Goal: Download file/media

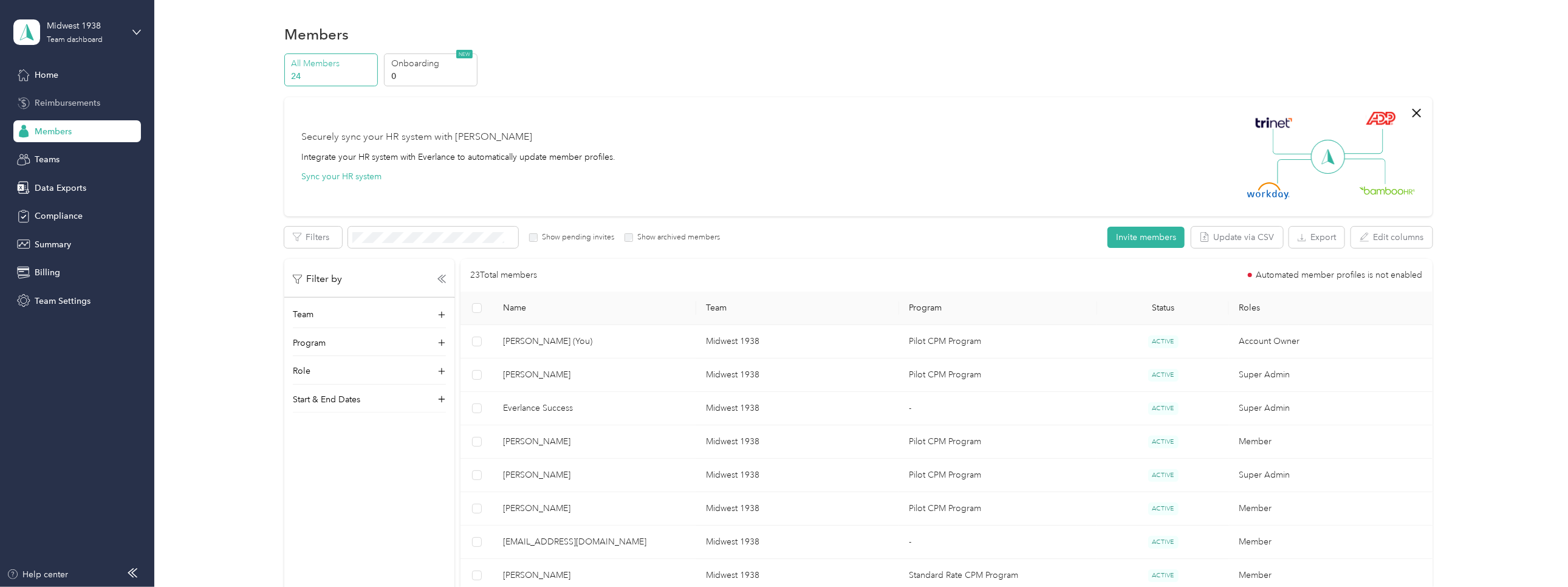
click at [76, 95] on div "Reimbursements" at bounding box center [77, 104] width 127 height 22
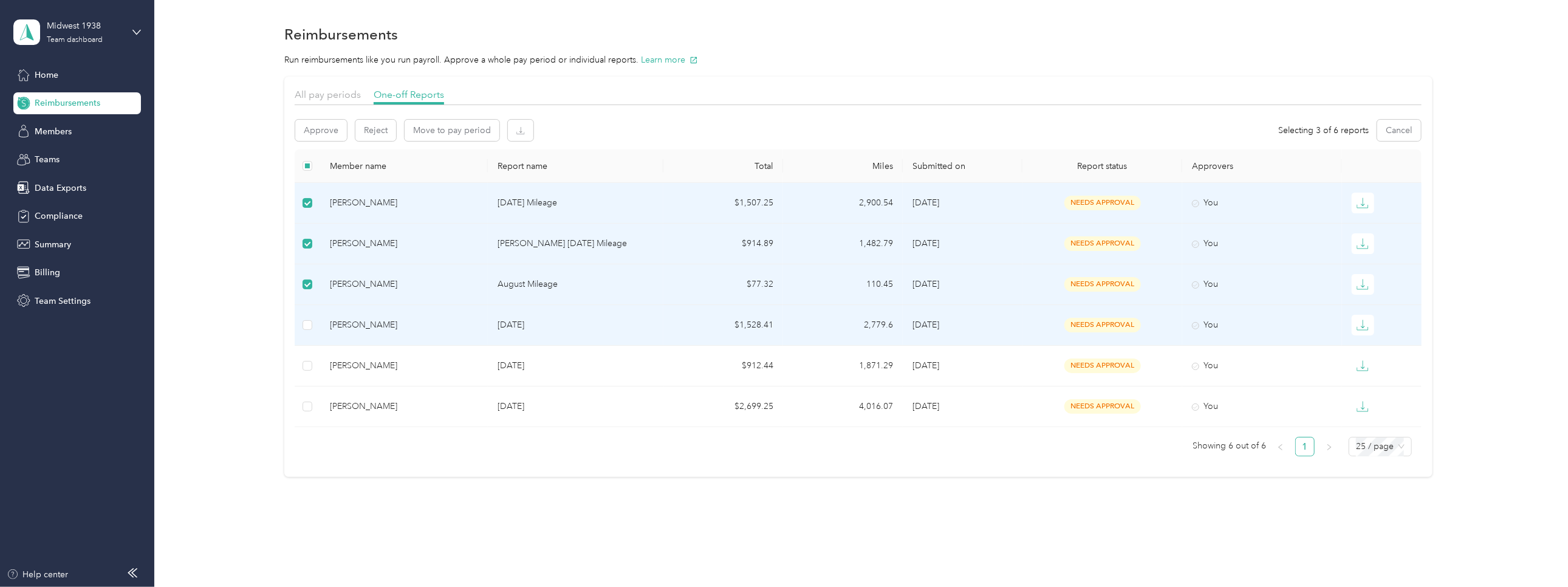
drag, startPoint x: 313, startPoint y: 320, endPoint x: 310, endPoint y: 349, distance: 29.2
click at [313, 321] on td at bounding box center [308, 325] width 26 height 40
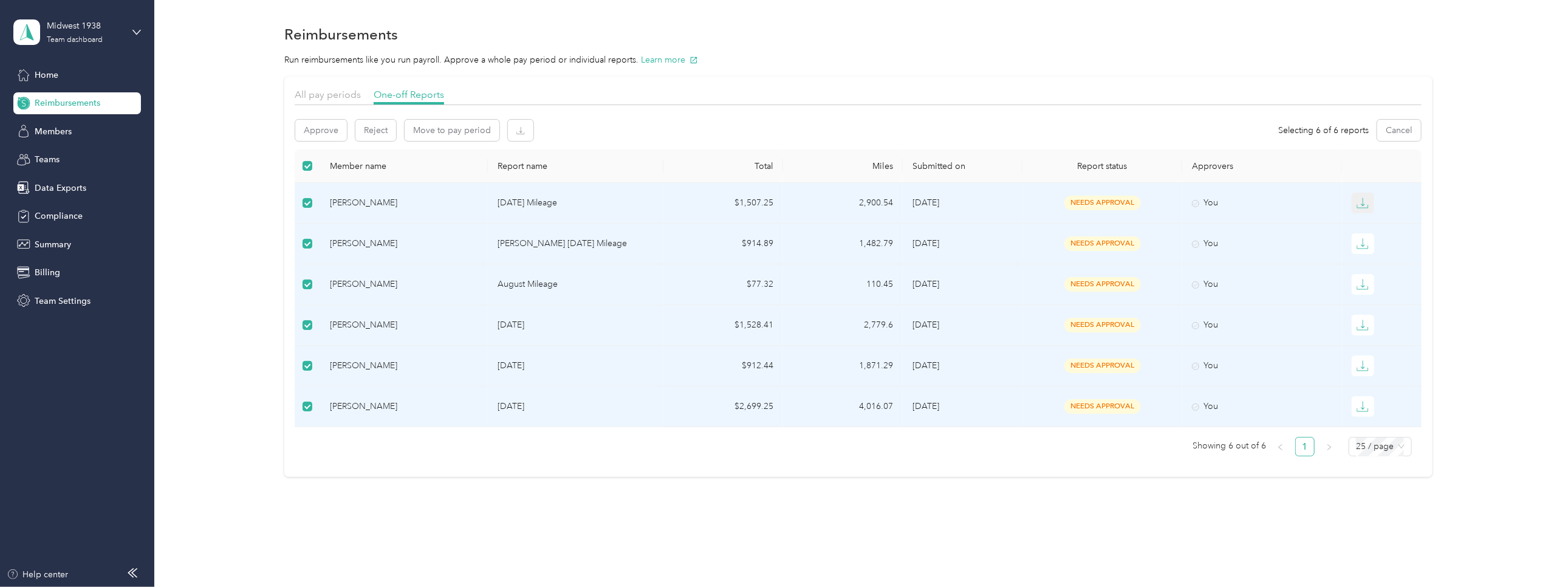
click at [1357, 202] on icon "button" at bounding box center [1363, 203] width 12 height 12
click at [1368, 247] on div "CSV" at bounding box center [1370, 246] width 26 height 13
click at [1368, 247] on button "button" at bounding box center [1363, 244] width 23 height 21
click at [1366, 283] on div "CSV" at bounding box center [1370, 286] width 26 height 13
click at [1361, 282] on icon "button" at bounding box center [1363, 284] width 12 height 12
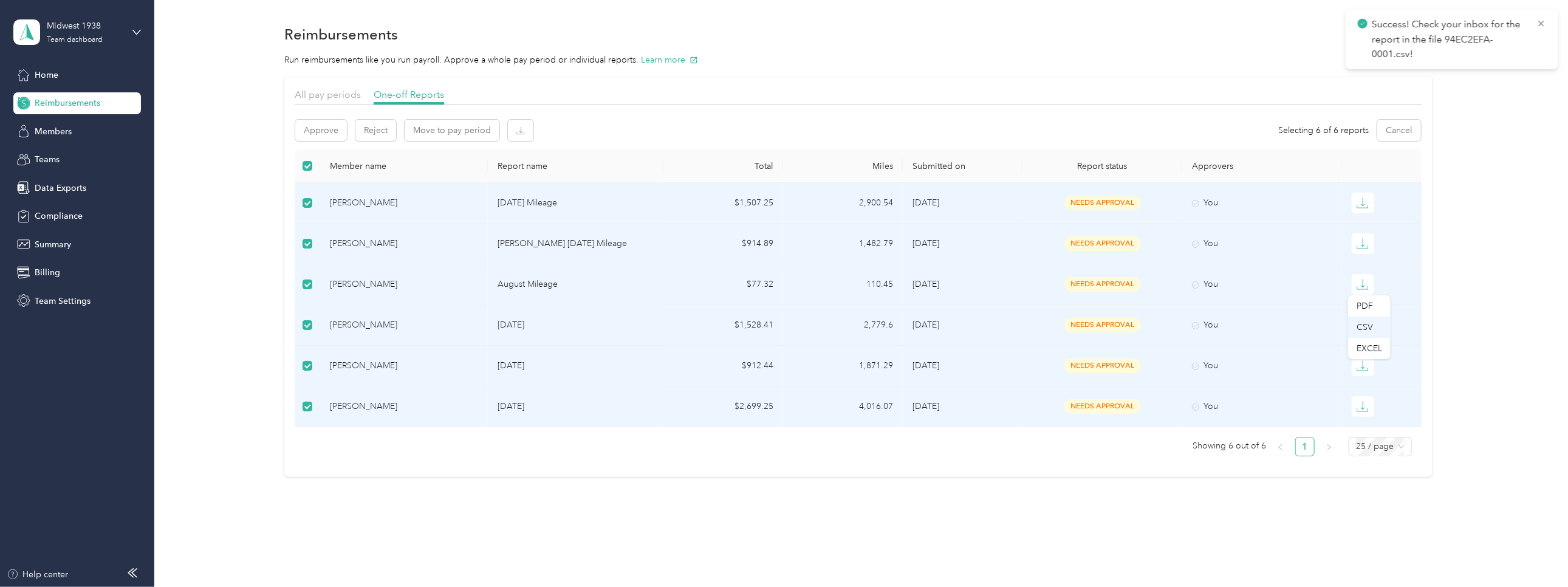
click at [1364, 324] on div "CSV" at bounding box center [1370, 327] width 26 height 13
click at [1363, 326] on icon "button" at bounding box center [1363, 326] width 12 height 12
click at [1366, 363] on div "CSV" at bounding box center [1370, 367] width 26 height 13
click at [1364, 367] on icon "button" at bounding box center [1363, 366] width 12 height 12
click at [1363, 404] on div "CSV" at bounding box center [1370, 407] width 26 height 13
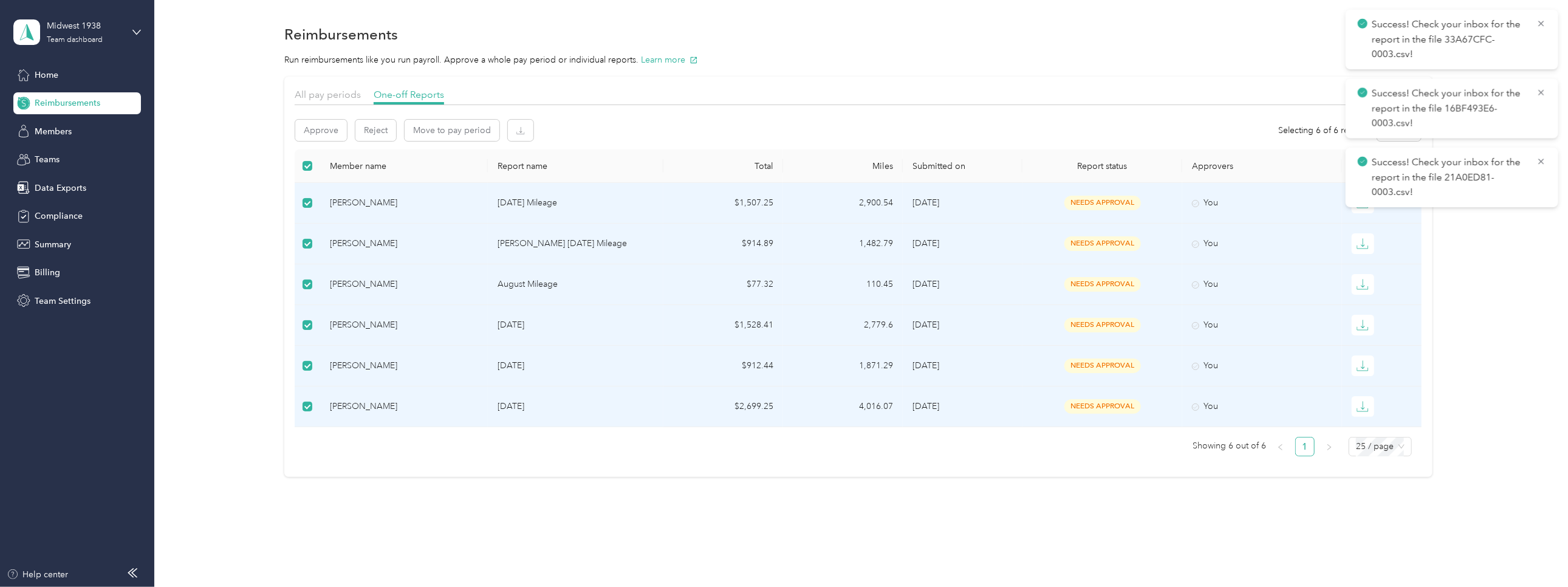
click at [1363, 404] on icon "button" at bounding box center [1363, 406] width 12 height 12
click at [1374, 456] on li "CSV" at bounding box center [1369, 449] width 42 height 22
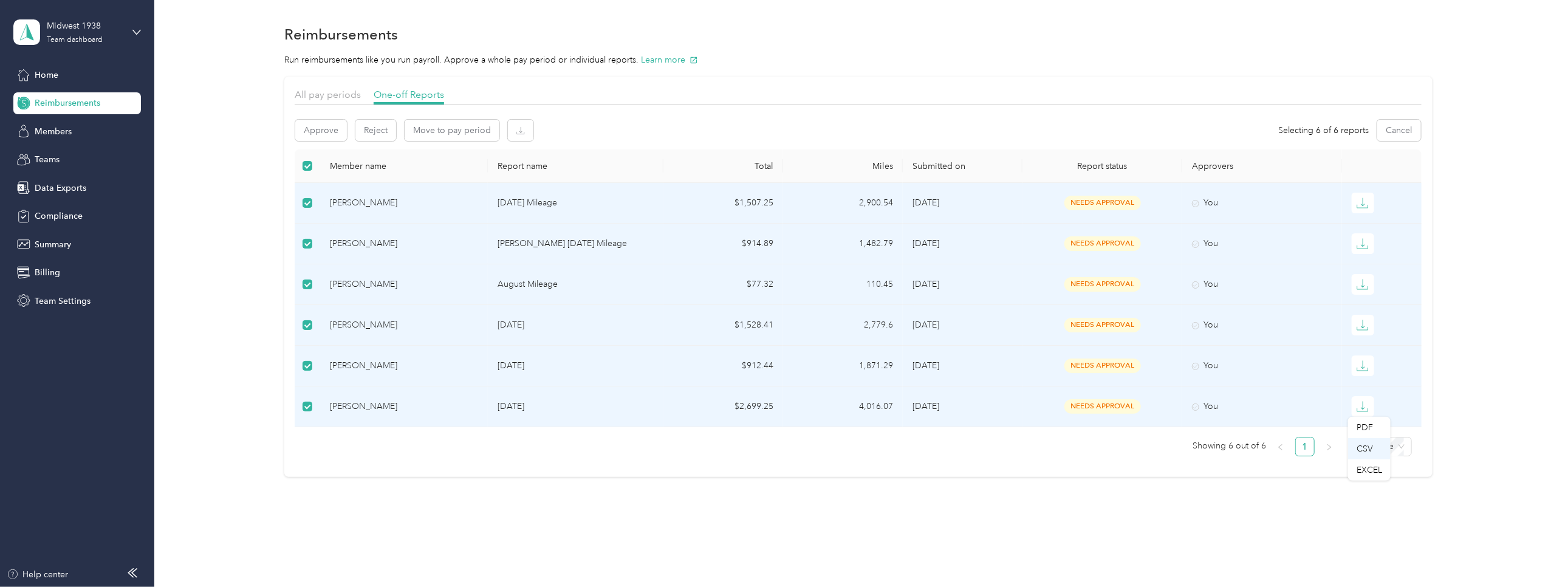
click at [1374, 450] on div "CSV" at bounding box center [1370, 449] width 26 height 13
click at [1030, 452] on ul "Showing 6 out of 6 1 25 / page" at bounding box center [853, 447] width 1117 height 20
click at [208, 383] on div "All pay periods One-off Reports Approve Reject Move to pay period Selecting 6 o…" at bounding box center [859, 277] width 1379 height 401
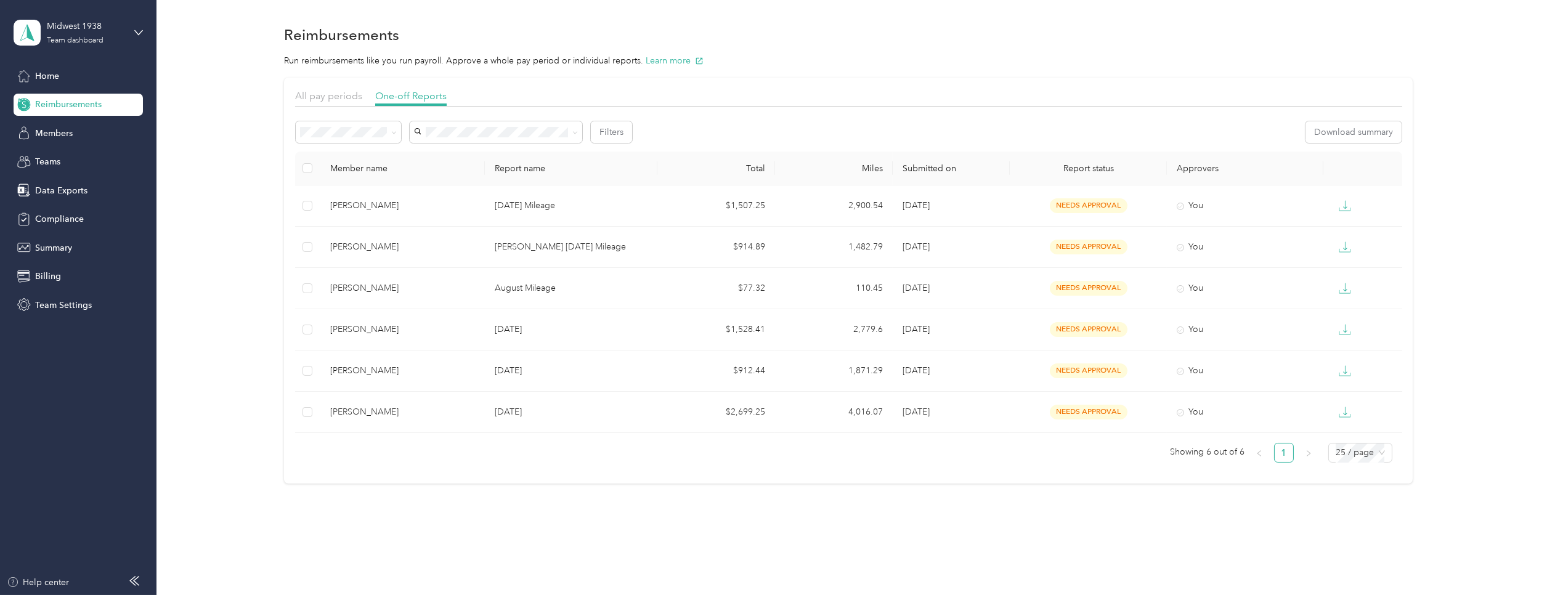
click at [236, 192] on div "All pay periods One-off Reports Filters Download summary Member name Report nam…" at bounding box center [848, 281] width 1354 height 406
